Goal: Task Accomplishment & Management: Use online tool/utility

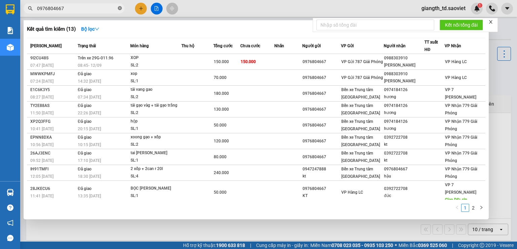
click at [118, 9] on icon "close-circle" at bounding box center [120, 8] width 4 height 4
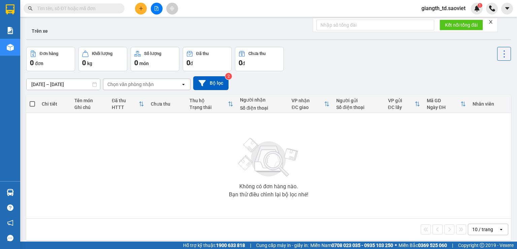
paste input "0983432199"
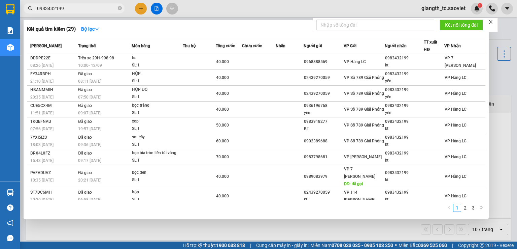
type input "0983432199"
click at [119, 8] on icon "close-circle" at bounding box center [120, 8] width 4 height 4
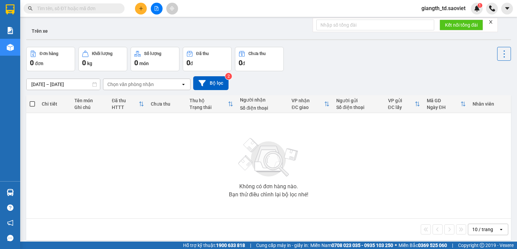
click at [493, 23] on icon "close" at bounding box center [491, 22] width 5 height 5
click at [493, 23] on div "Trên xe" at bounding box center [268, 32] width 485 height 18
click at [71, 4] on span at bounding box center [74, 8] width 101 height 10
click at [71, 10] on input "text" at bounding box center [77, 8] width 80 height 7
paste input "0985886220"
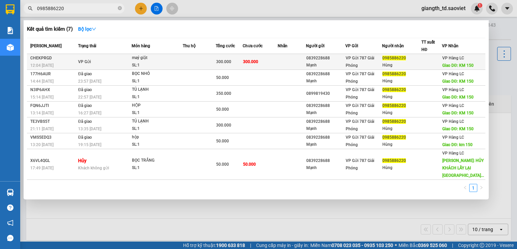
type input "0985886220"
